Goal: Check status: Check status

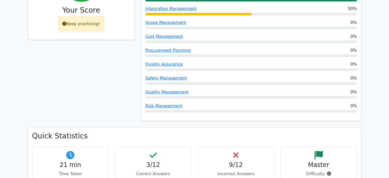
click at [30, 79] on div "25% Your Score Keep practicing!" at bounding box center [81, 43] width 113 height 169
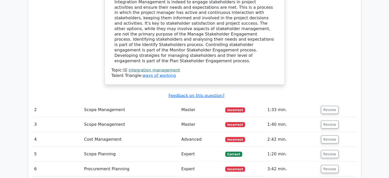
scroll to position [643, 0]
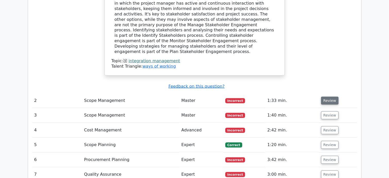
click at [325, 97] on button "Review" at bounding box center [329, 101] width 17 height 8
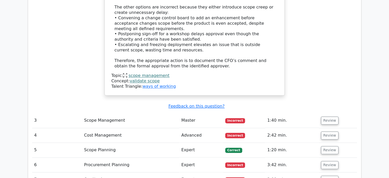
scroll to position [977, 0]
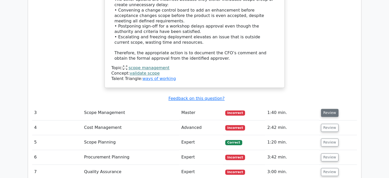
click at [326, 109] on button "Review" at bounding box center [329, 113] width 17 height 8
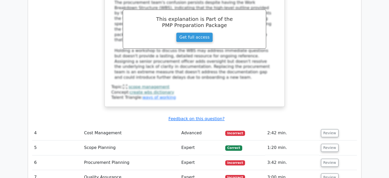
scroll to position [1260, 0]
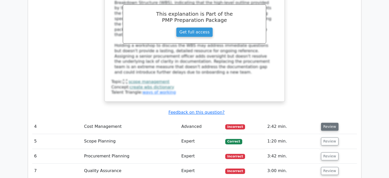
click at [327, 123] on button "Review" at bounding box center [329, 127] width 17 height 8
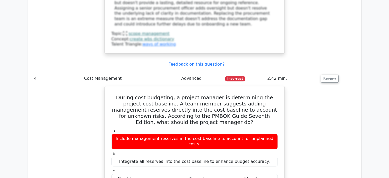
scroll to position [1312, 0]
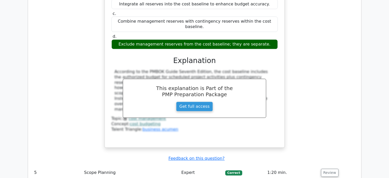
scroll to position [1492, 0]
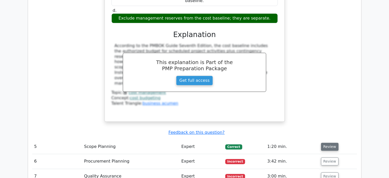
click at [325, 143] on button "Review" at bounding box center [329, 147] width 17 height 8
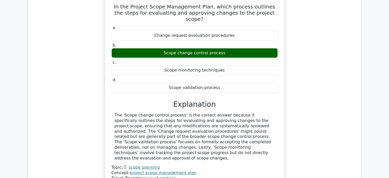
scroll to position [1698, 0]
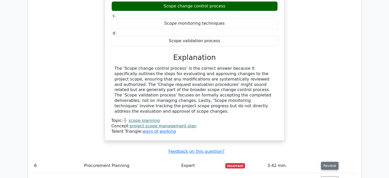
click at [327, 162] on button "Review" at bounding box center [329, 166] width 17 height 8
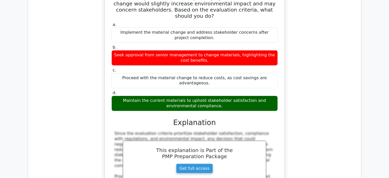
scroll to position [1980, 0]
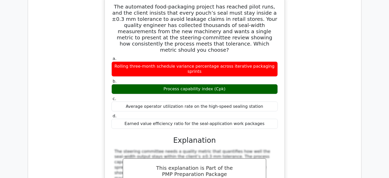
scroll to position [2263, 0]
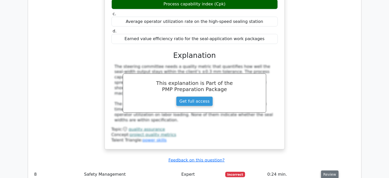
click at [327, 171] on button "Review" at bounding box center [329, 175] width 17 height 8
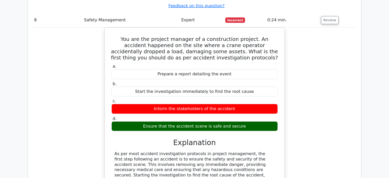
scroll to position [2443, 0]
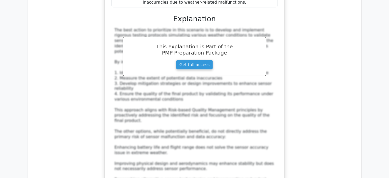
scroll to position [2855, 0]
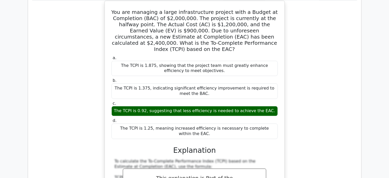
scroll to position [3189, 0]
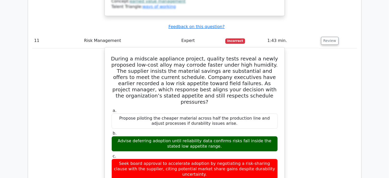
scroll to position [3395, 0]
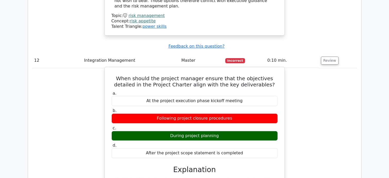
scroll to position [3755, 0]
